Goal: Check status: Check status

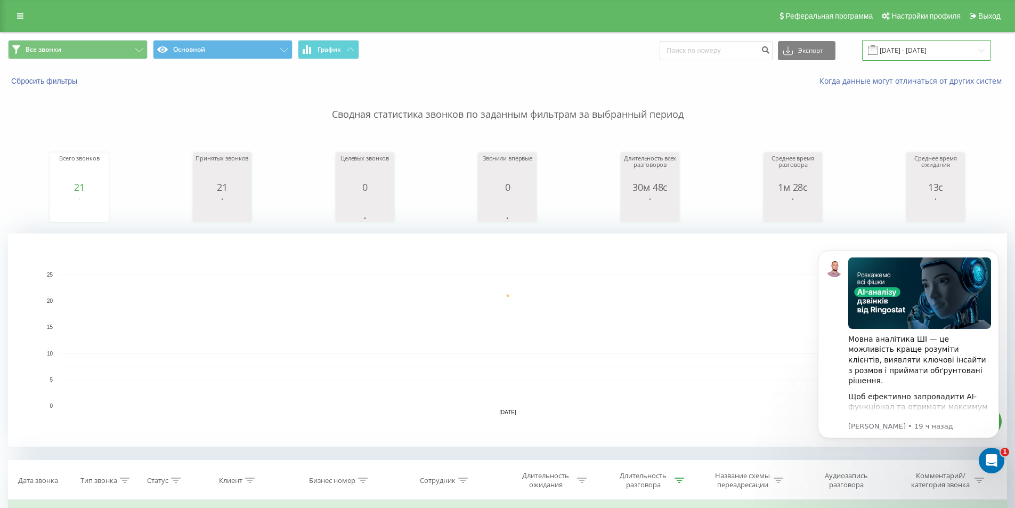
click at [941, 48] on input "20.08.2025 - 20.08.2025" at bounding box center [926, 50] width 129 height 21
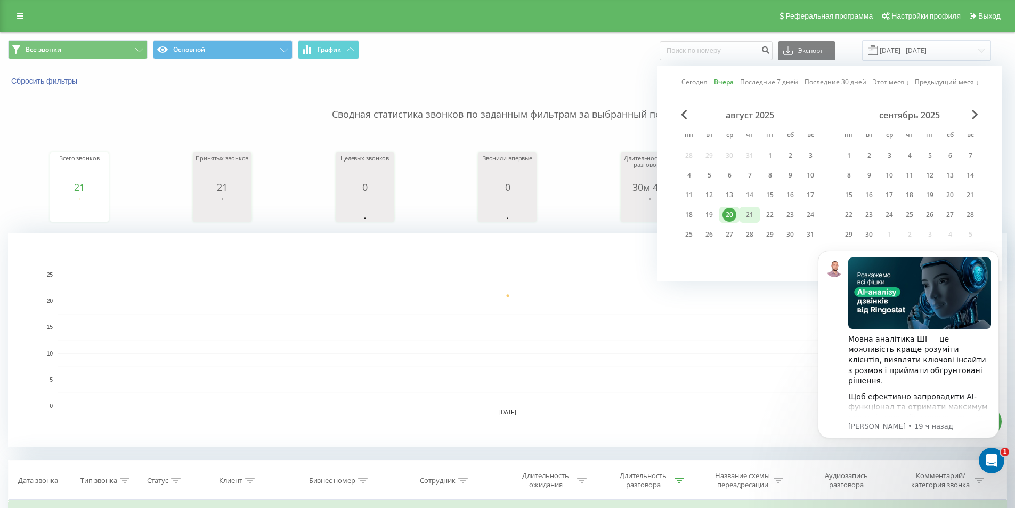
click at [750, 220] on div "21" at bounding box center [749, 215] width 14 height 14
click at [748, 215] on div "21" at bounding box center [749, 215] width 14 height 14
click at [990, 259] on img "Message content" at bounding box center [919, 292] width 143 height 71
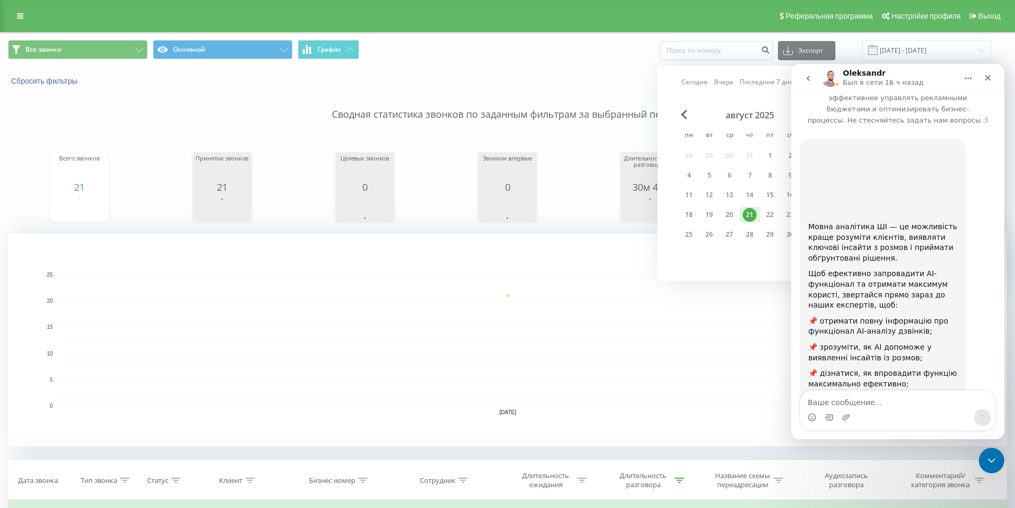
scroll to position [104, 0]
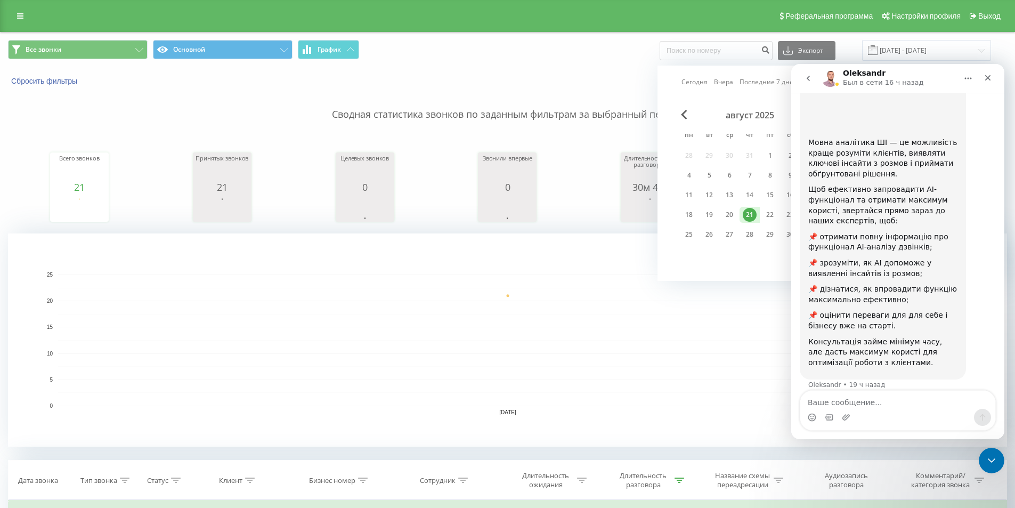
click at [724, 259] on div "Сегодня Вчера Последние 7 дней Последние 30 дней Этот месяц Предыдущий месяц ав…" at bounding box center [829, 173] width 344 height 215
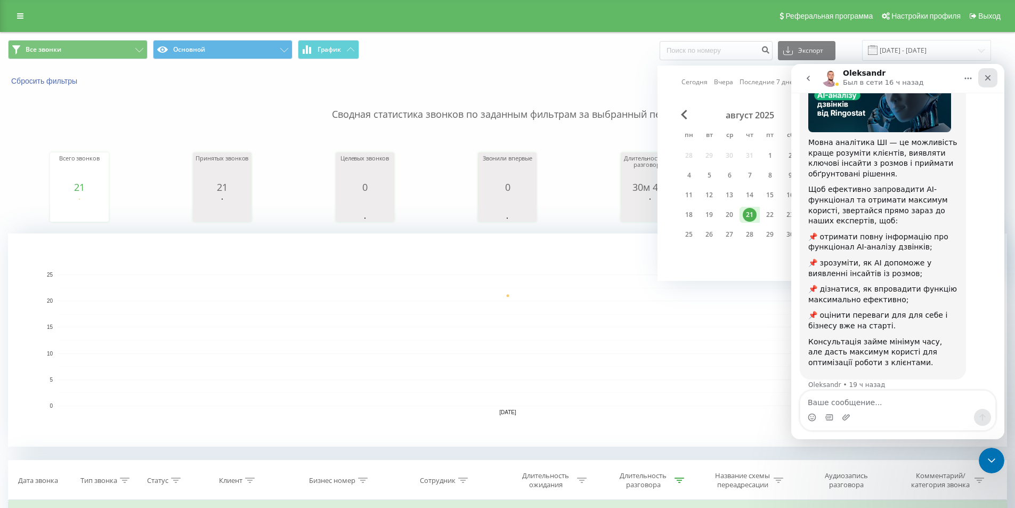
click at [986, 76] on icon "Закрыть" at bounding box center [988, 78] width 6 height 6
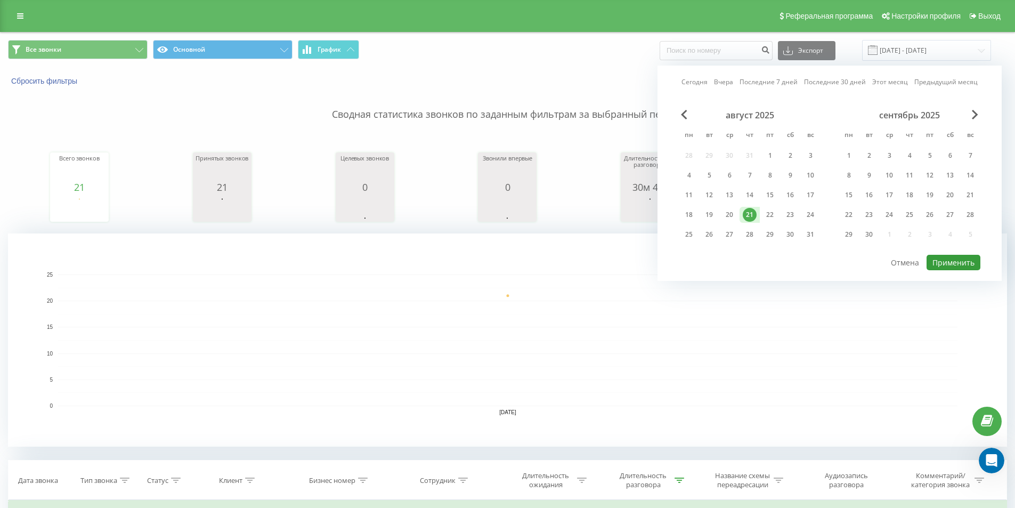
click at [943, 262] on button "Применить" at bounding box center [953, 262] width 54 height 15
type input "[DATE] - [DATE]"
